Goal: Task Accomplishment & Management: Manage account settings

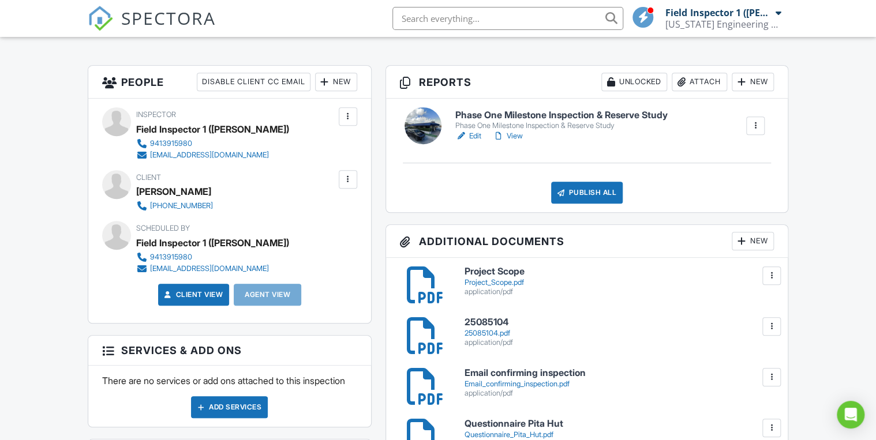
scroll to position [277, 0]
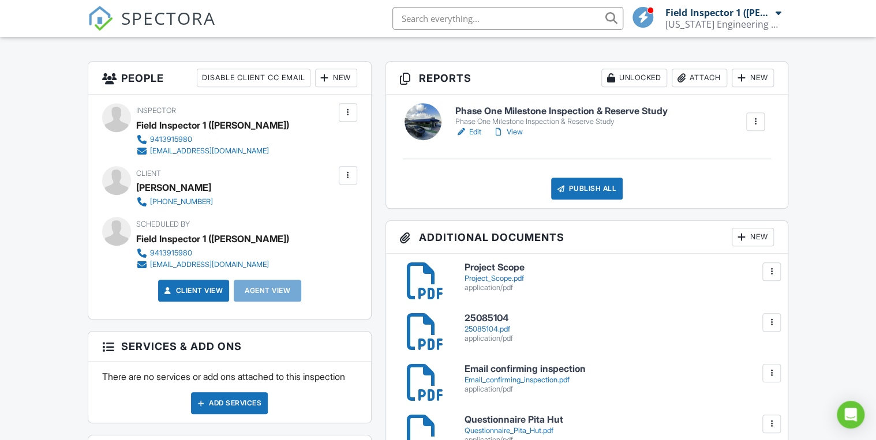
click at [474, 133] on link "Edit" at bounding box center [468, 132] width 26 height 12
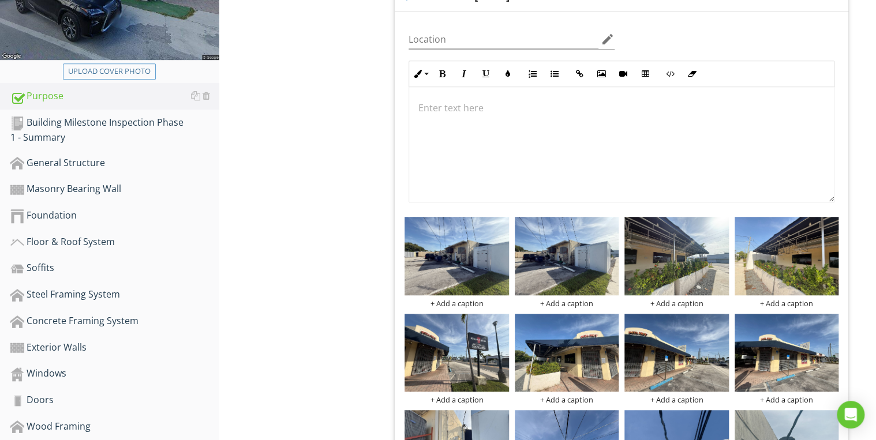
scroll to position [231, 0]
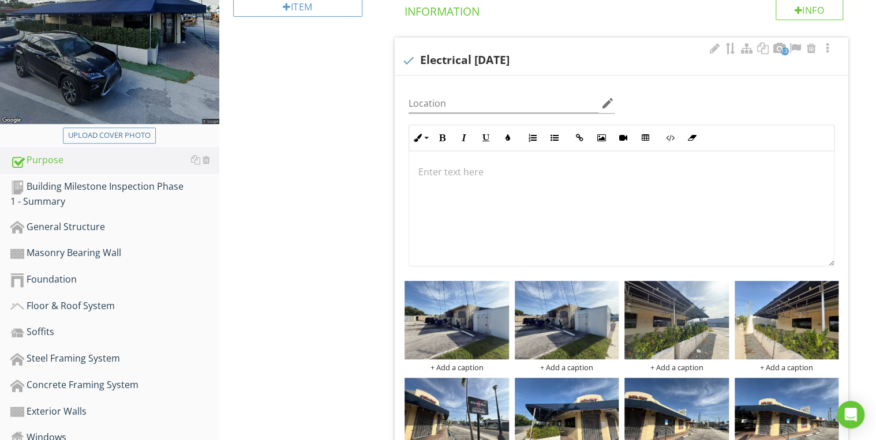
click at [470, 67] on div "check Electrical 08/26/2025" at bounding box center [621, 61] width 440 height 14
checkbox input "true"
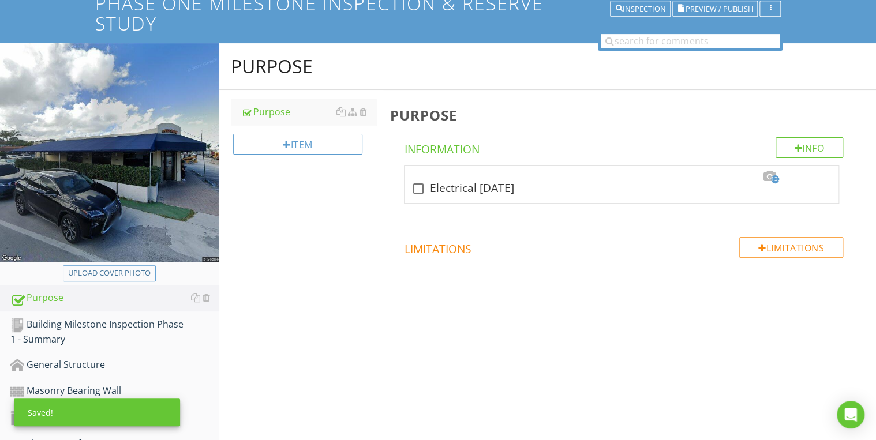
scroll to position [92, 0]
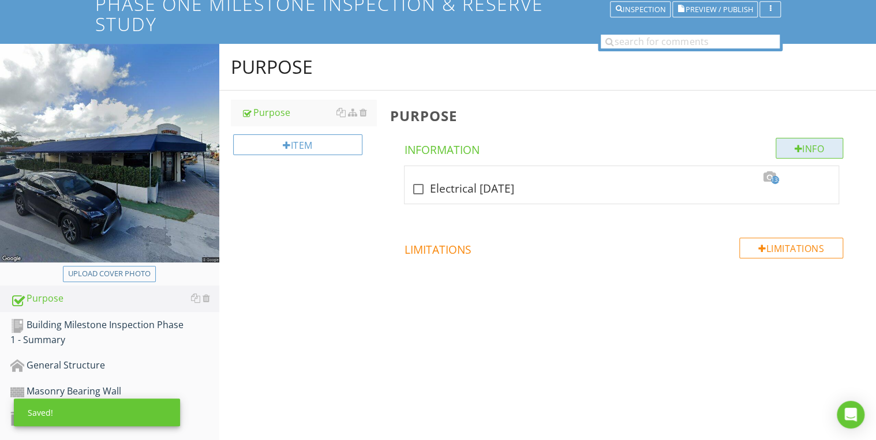
click at [816, 151] on div "Info" at bounding box center [809, 148] width 68 height 21
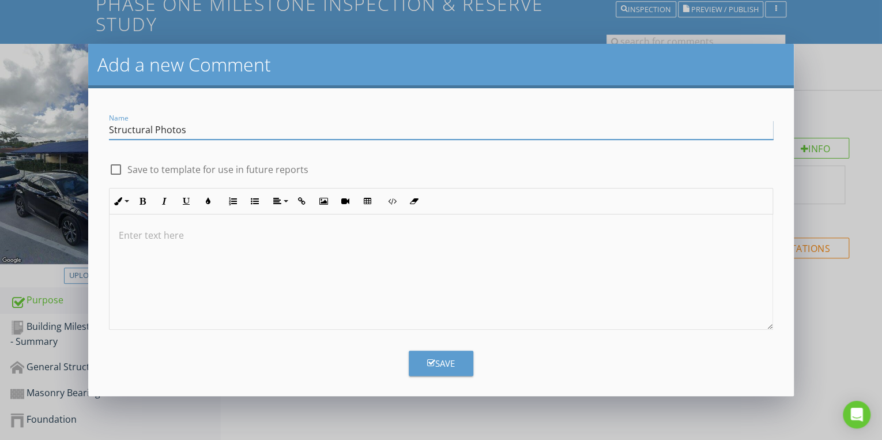
type input "Structural Photos"
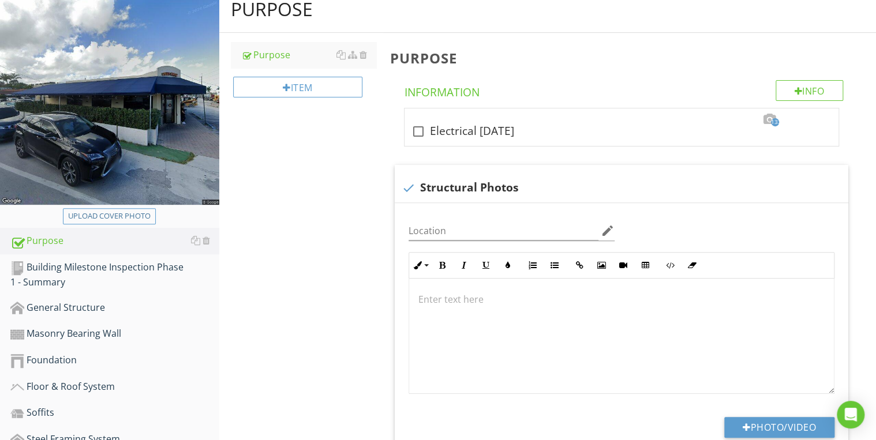
scroll to position [268, 0]
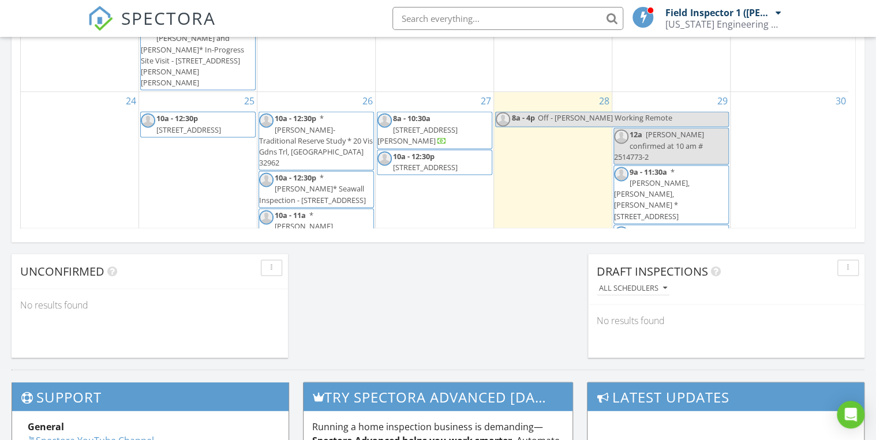
scroll to position [646, 0]
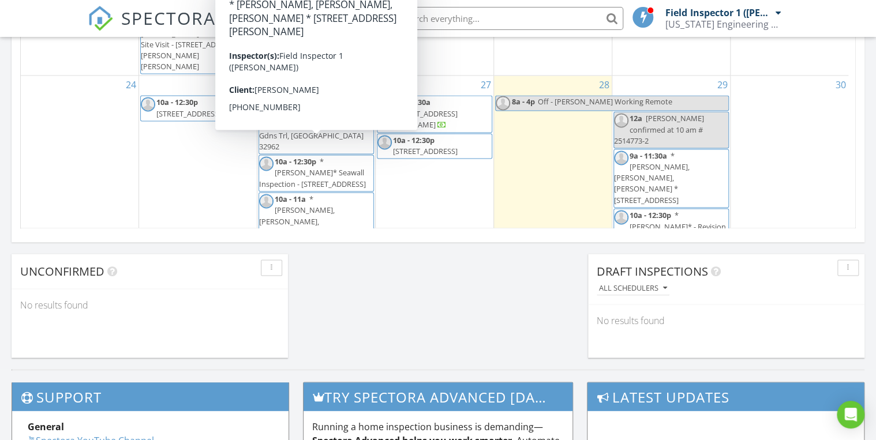
click at [335, 264] on span "* David, Manny, Luis- Recert * 18480 W Dixie Hwy, North Miami Beach 33160" at bounding box center [297, 297] width 76 height 66
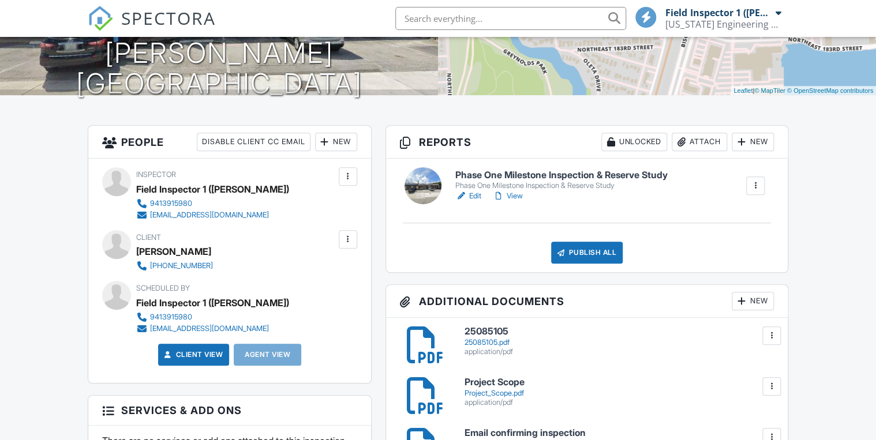
scroll to position [323, 0]
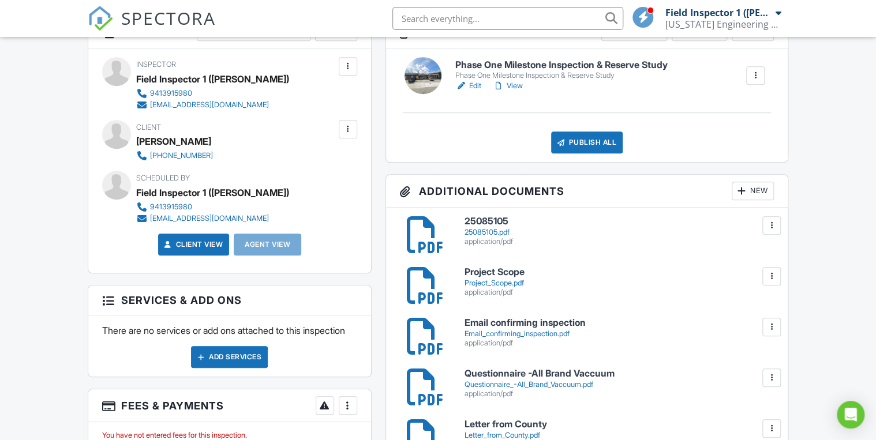
click at [471, 88] on link "Edit" at bounding box center [468, 86] width 26 height 12
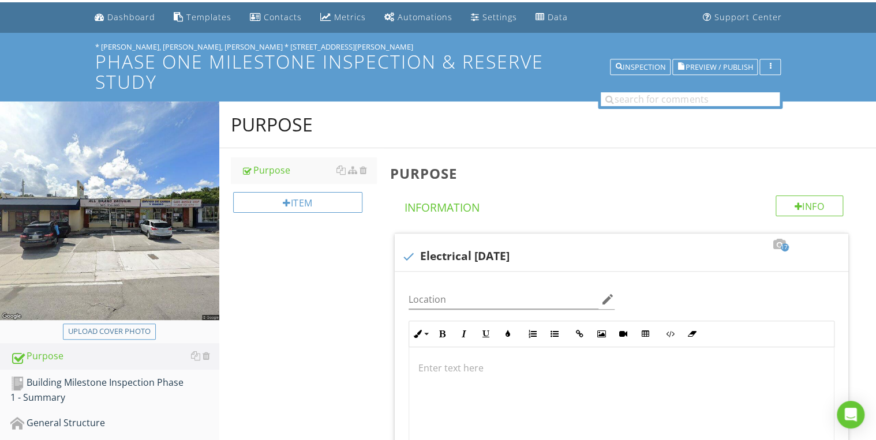
scroll to position [138, 0]
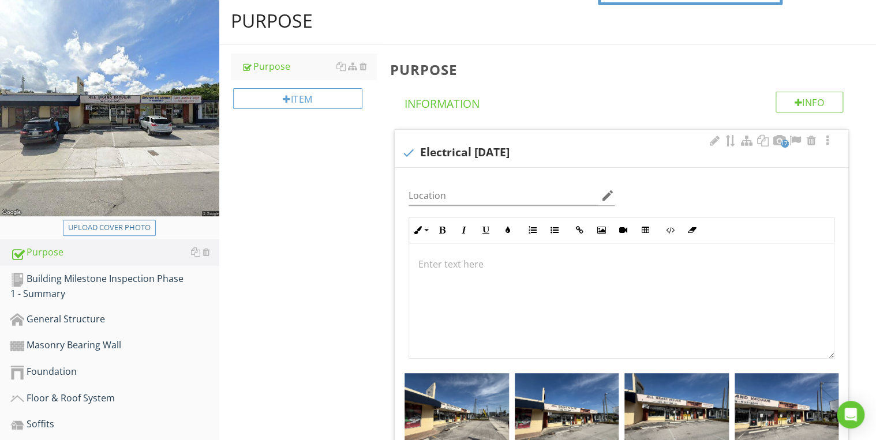
click at [557, 139] on div "173 check Electrical 08/26/2025" at bounding box center [621, 148] width 453 height 37
checkbox input "true"
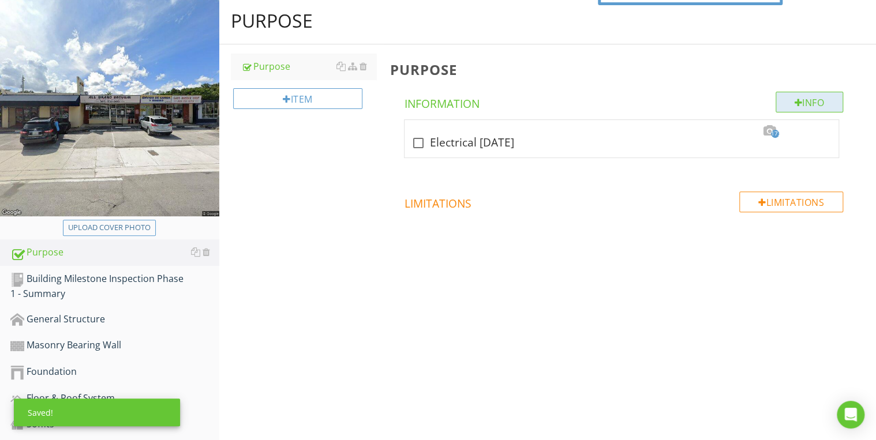
click at [787, 101] on div "Info" at bounding box center [809, 102] width 68 height 21
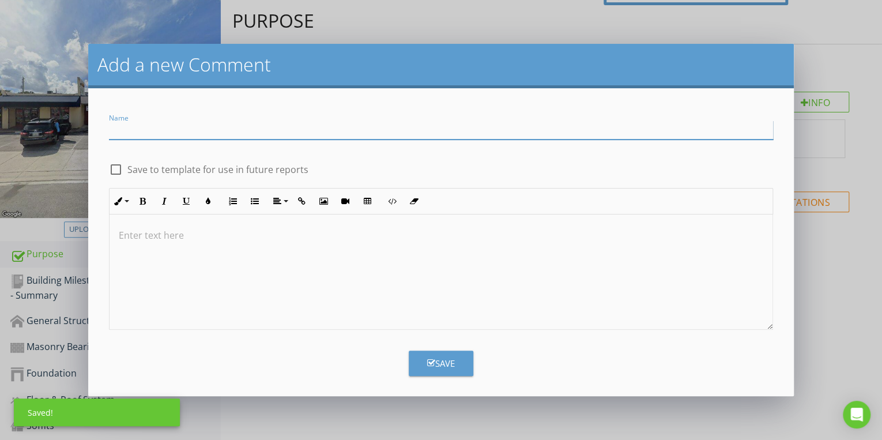
click at [241, 129] on input "Name" at bounding box center [441, 130] width 664 height 19
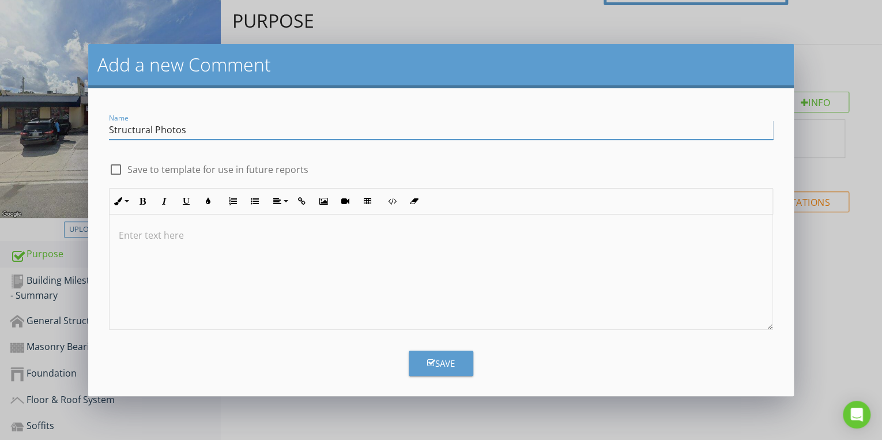
type input "Structural Photos"
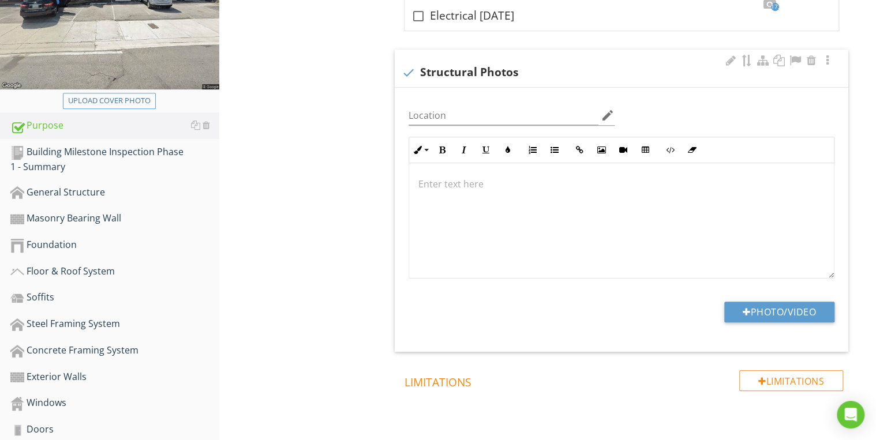
scroll to position [221, 0]
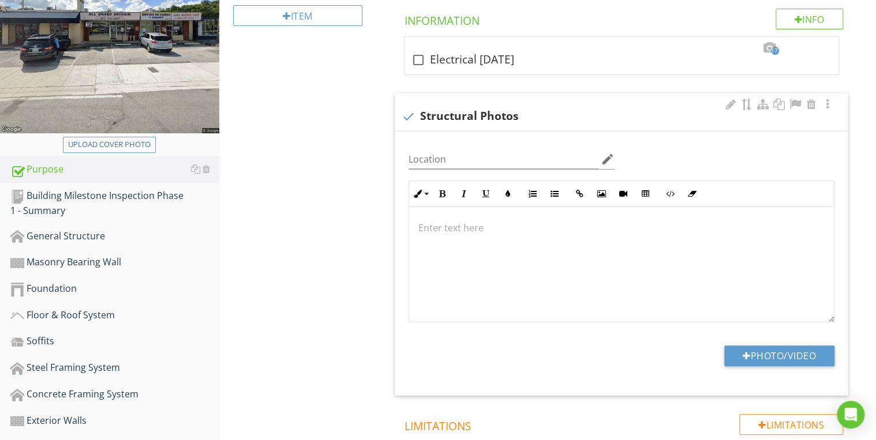
click at [575, 104] on div "check Structural Photos" at bounding box center [621, 111] width 453 height 37
checkbox input "true"
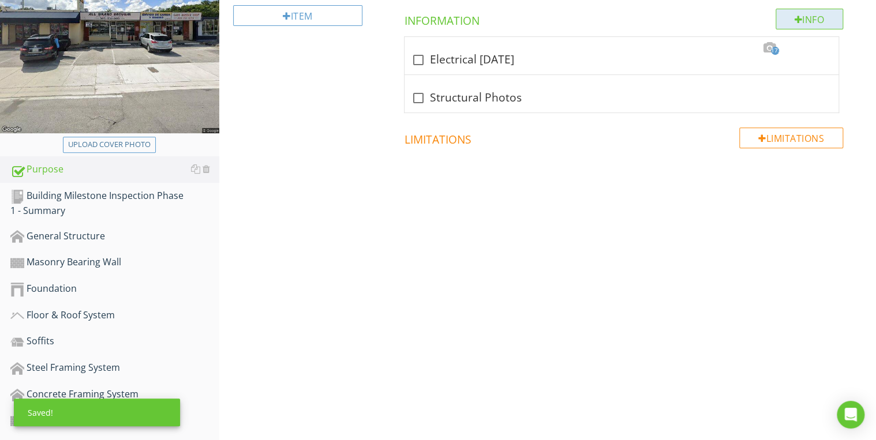
click at [813, 16] on div "Info" at bounding box center [809, 19] width 68 height 21
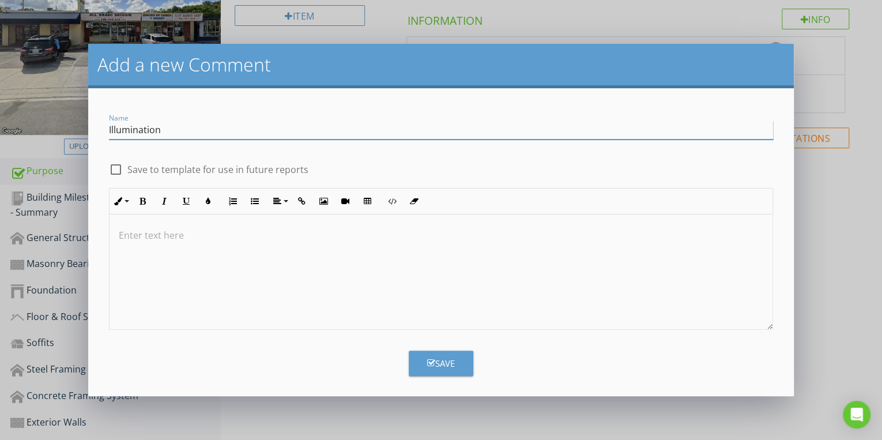
type input "Illumination"
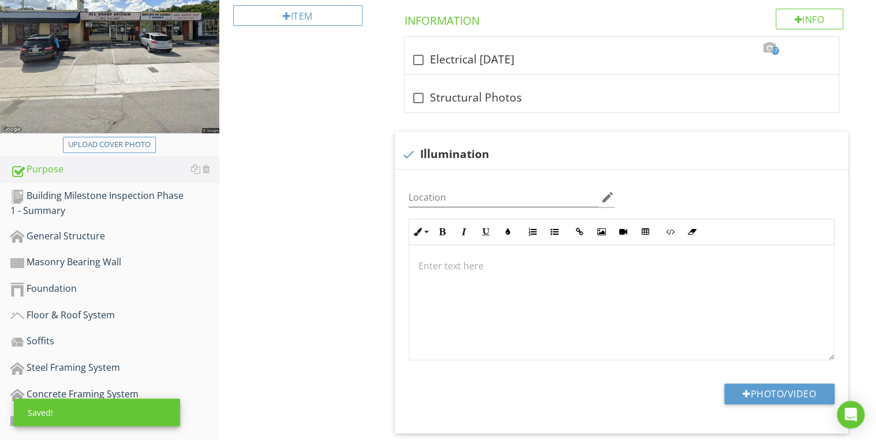
scroll to position [352, 0]
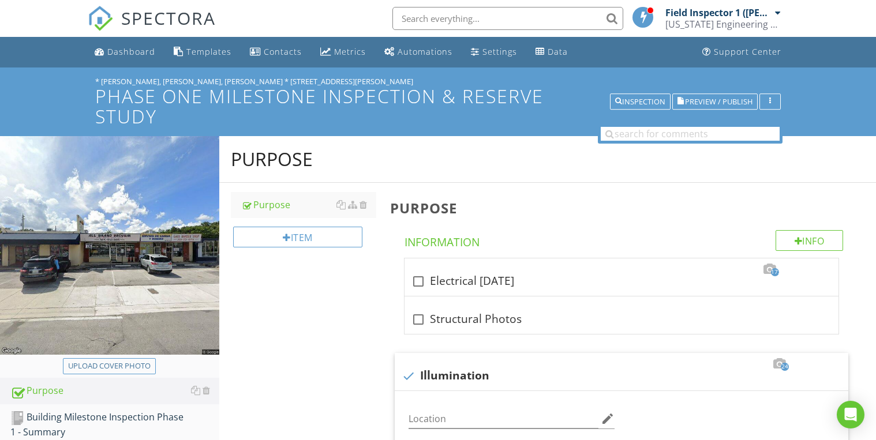
scroll to position [598, 0]
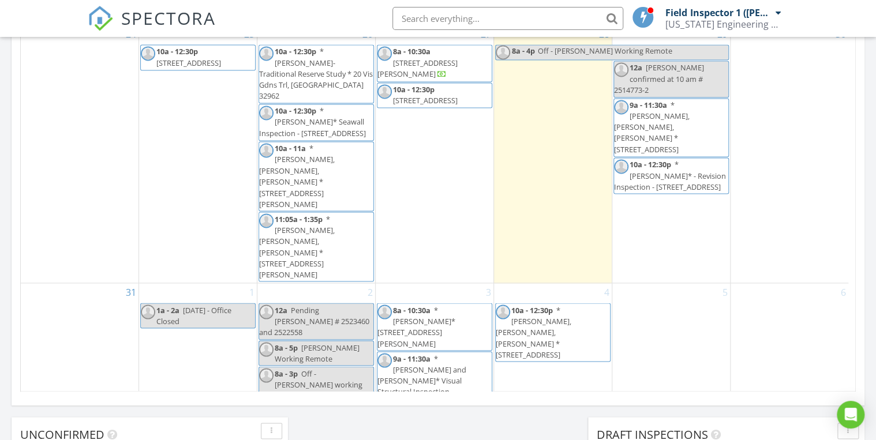
scroll to position [646, 0]
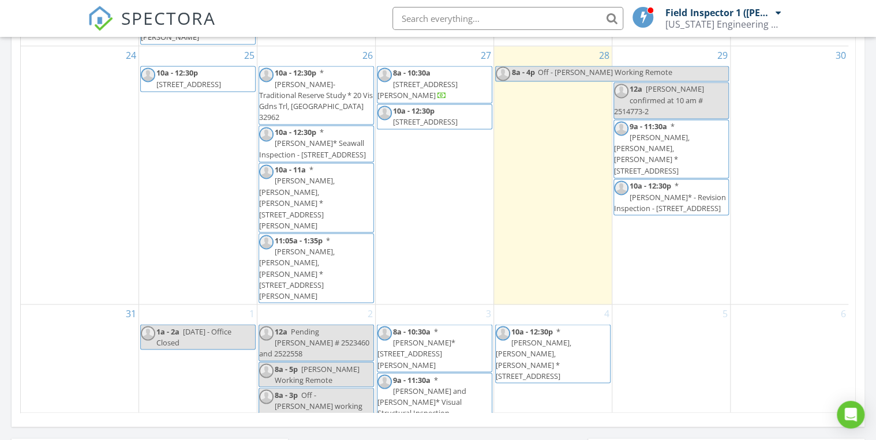
click at [863, 401] on div "August 2025 today list day week cal wk 4 wk month Sun Mon Tue Wed Thu Fri Sat 2…" at bounding box center [438, 159] width 852 height 525
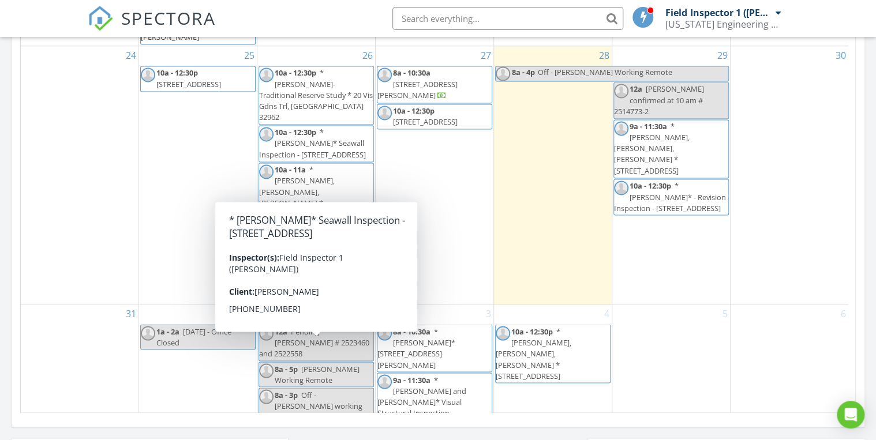
scroll to position [692, 0]
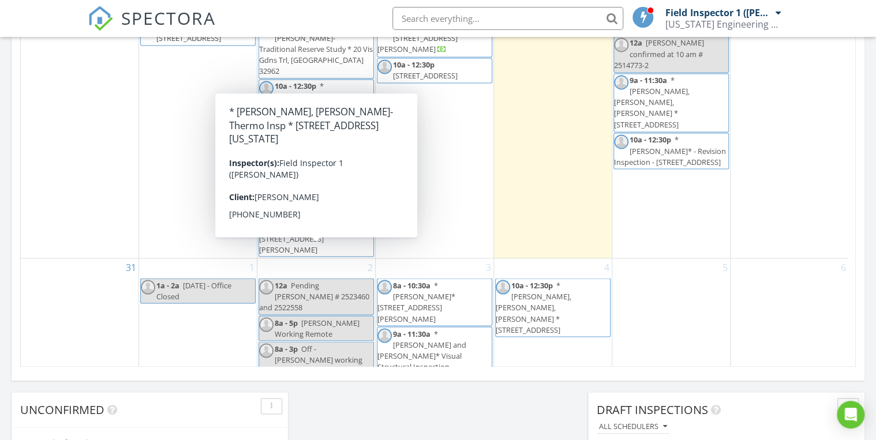
click at [284, 418] on span "* [PERSON_NAME], [PERSON_NAME]- Thermo Insp * [STREET_ADDRESS][US_STATE]" at bounding box center [315, 440] width 112 height 44
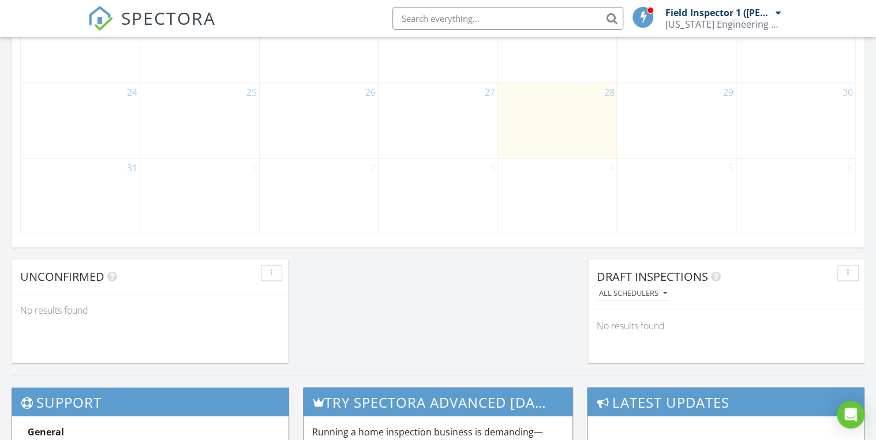
scroll to position [831, 0]
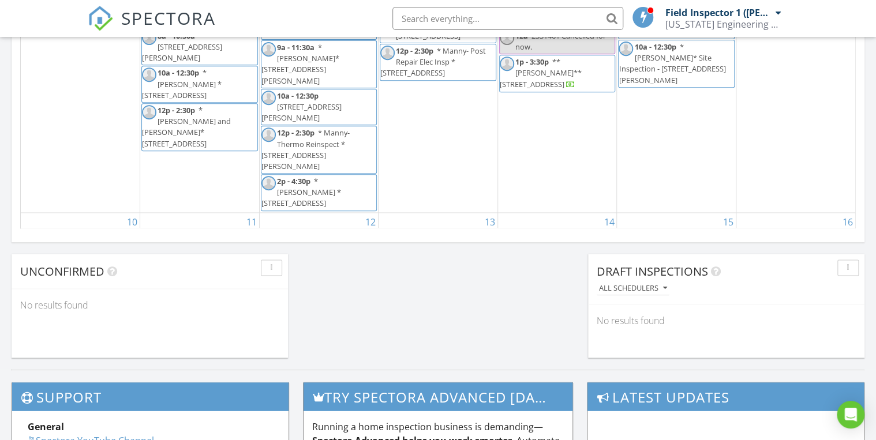
click at [280, 213] on div "12 12a Nothing for Manny before noon 10a - 12:30p **[PERSON_NAME] and [PERSON_N…" at bounding box center [319, 325] width 119 height 224
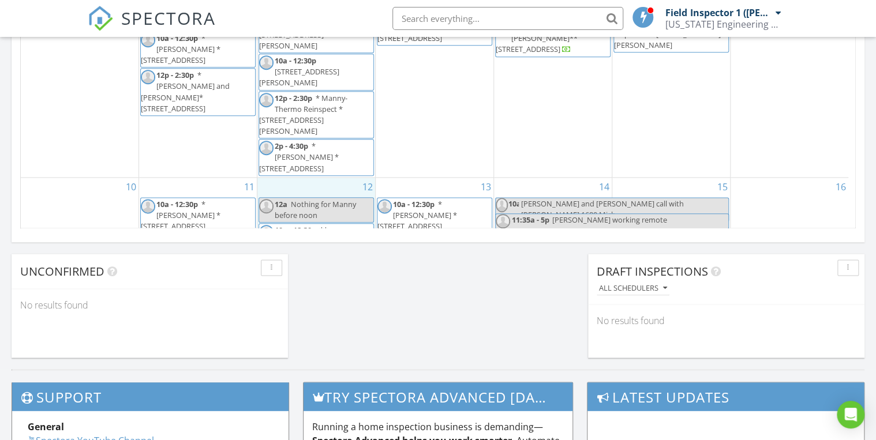
scroll to position [92, 0]
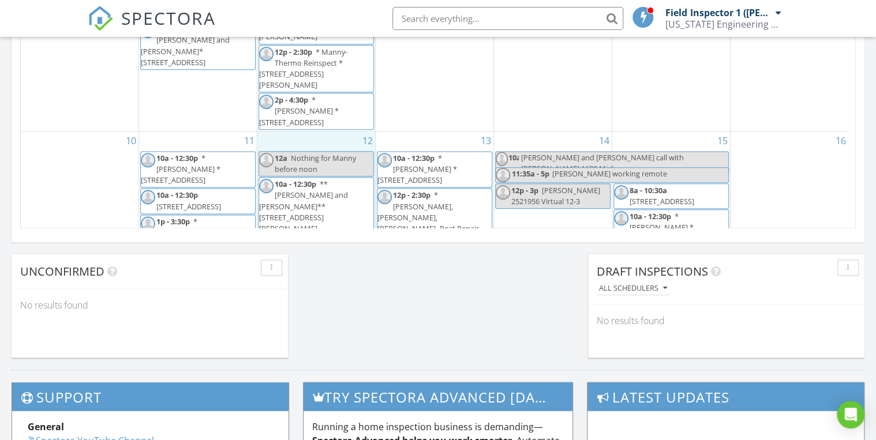
click at [305, 153] on span "Nothing for Manny before noon" at bounding box center [315, 163] width 81 height 21
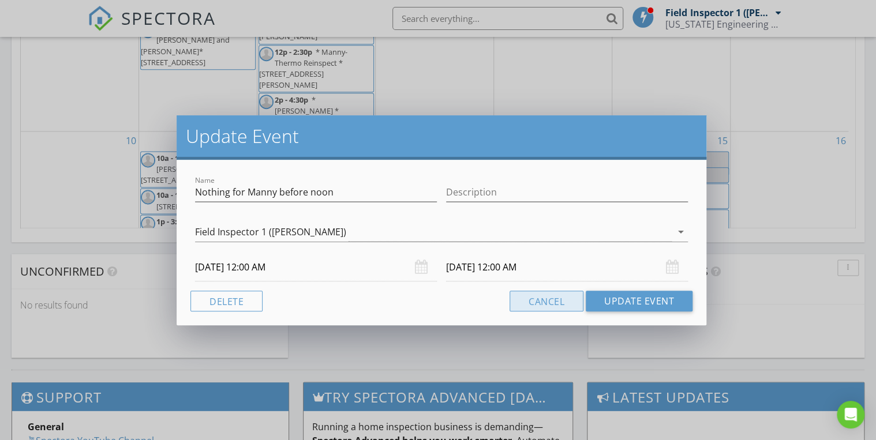
click at [514, 295] on button "Cancel" at bounding box center [546, 301] width 74 height 21
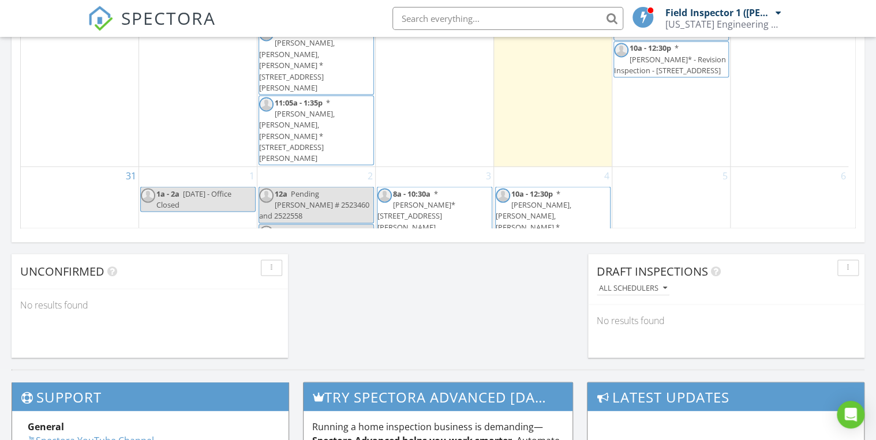
scroll to position [814, 0]
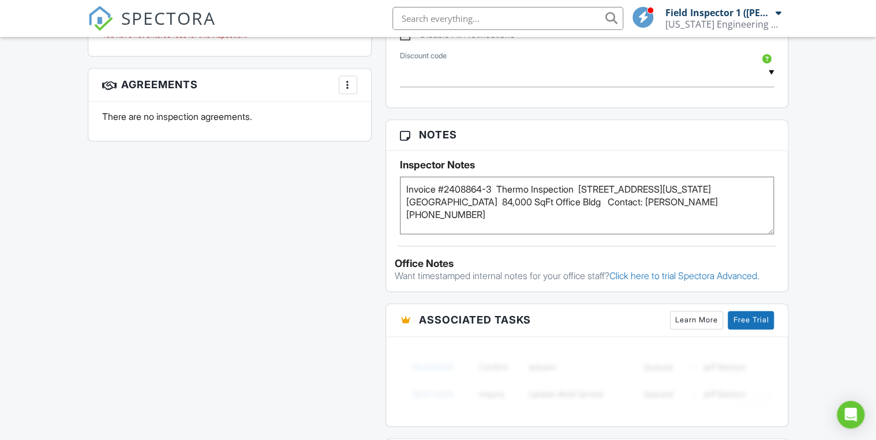
scroll to position [738, 0]
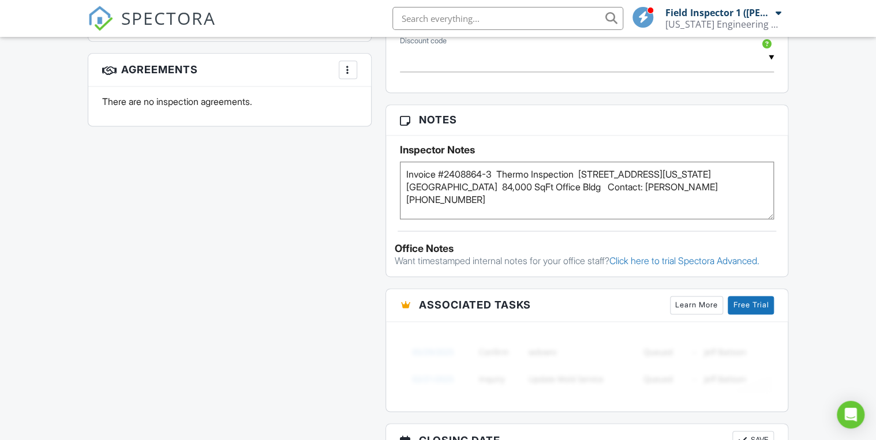
drag, startPoint x: 405, startPoint y: 172, endPoint x: 636, endPoint y: 194, distance: 231.1
click at [636, 194] on textarea "Invoice #2408864-3 Thermo Inspection 1680 Michigan Ave. Miami Beach 84,000 SqFt…" at bounding box center [587, 190] width 374 height 58
click at [302, 235] on div "All emails and texts are disabled for this inspection! All emails and texts hav…" at bounding box center [438, 102] width 714 height 1005
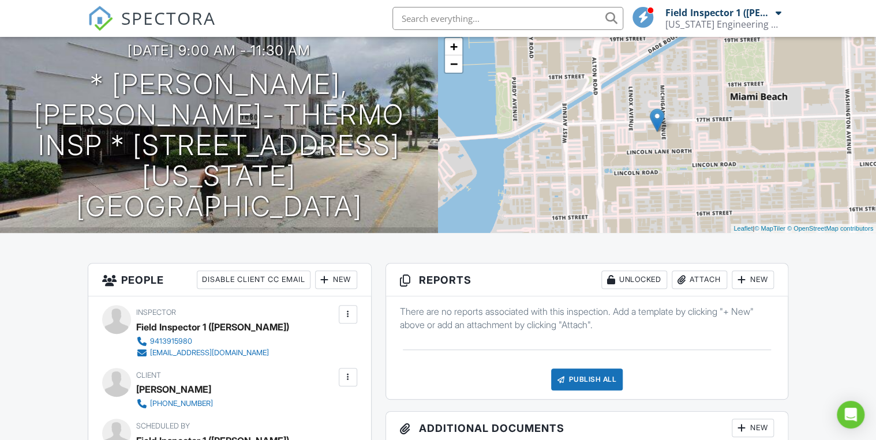
scroll to position [0, 0]
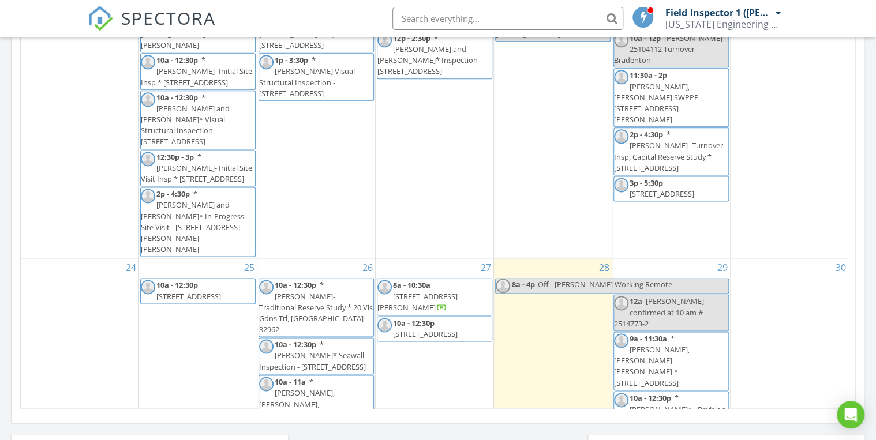
scroll to position [646, 0]
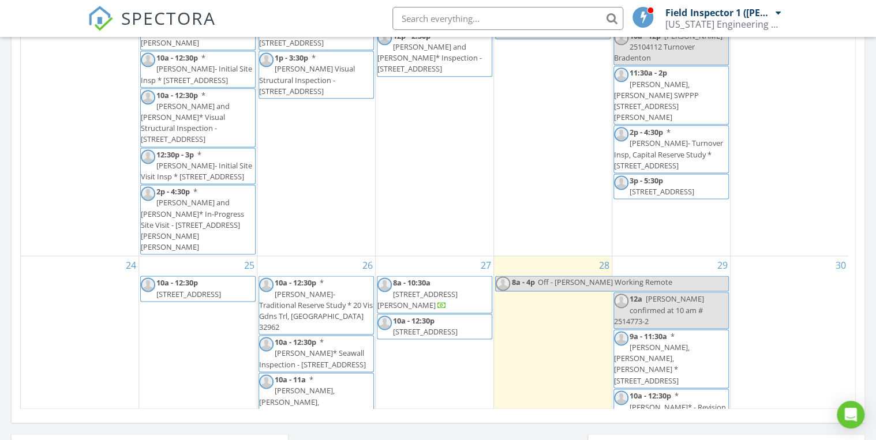
click at [659, 331] on span "* [PERSON_NAME], [PERSON_NAME], [PERSON_NAME] * [STREET_ADDRESS]" at bounding box center [652, 358] width 76 height 55
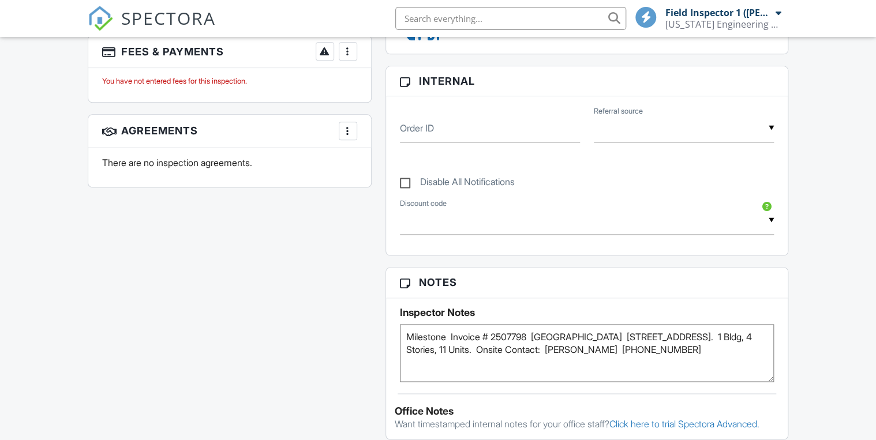
scroll to position [831, 0]
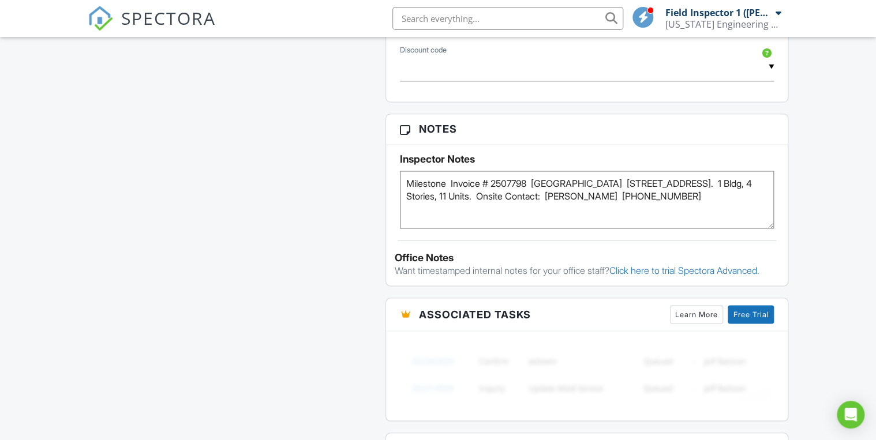
drag, startPoint x: 625, startPoint y: 181, endPoint x: 761, endPoint y: 205, distance: 138.3
click at [761, 205] on textarea "Milestone Invoice # 2507798 Ocean Park Estates 3200-3240 NE 4th St. Pompano Bea…" at bounding box center [587, 200] width 374 height 58
click at [351, 213] on div "All emails and texts are disabled for this inspection! All emails and texts hav…" at bounding box center [438, 60] width 714 height 1107
click at [374, 217] on div "All emails and texts are disabled for this inspection! All emails and texts hav…" at bounding box center [438, 60] width 714 height 1107
click at [287, 206] on div "All emails and texts are disabled for this inspection! All emails and texts hav…" at bounding box center [438, 60] width 714 height 1107
